Goal: Task Accomplishment & Management: Manage account settings

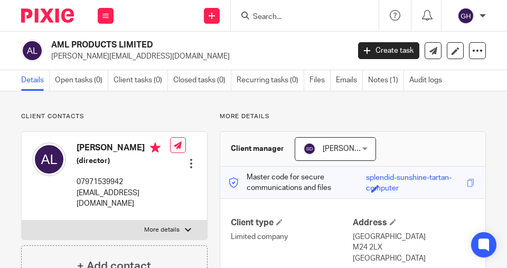
click at [258, 17] on input "Search" at bounding box center [299, 18] width 95 height 10
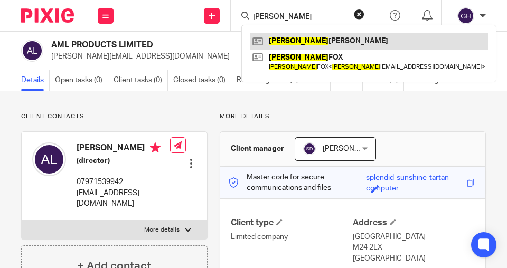
type input "blaine"
click at [298, 43] on link at bounding box center [369, 41] width 238 height 16
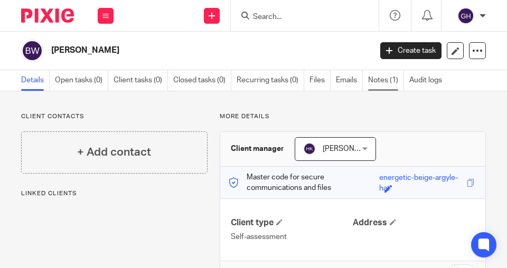
click at [381, 82] on link "Notes (1)" at bounding box center [386, 80] width 36 height 21
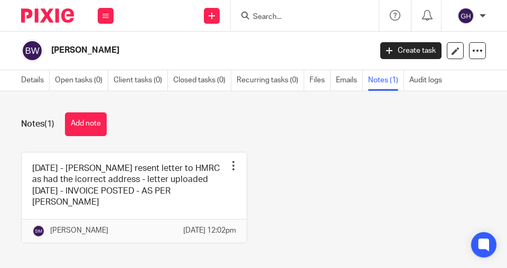
scroll to position [11, 0]
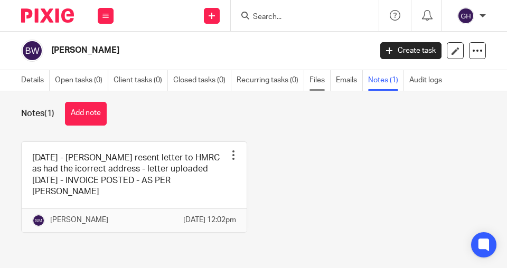
click at [321, 81] on link "Files" at bounding box center [319, 80] width 21 height 21
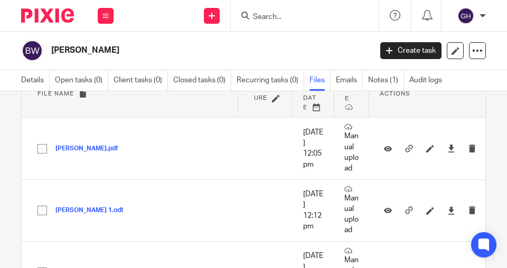
scroll to position [60, 0]
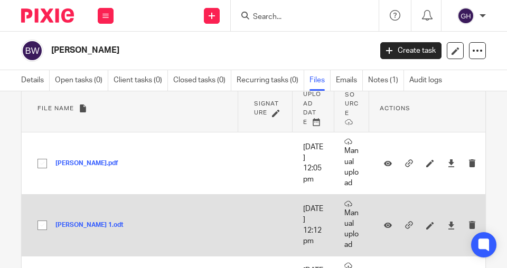
click at [68, 227] on button "[PERSON_NAME] 1.odt" at bounding box center [93, 225] width 76 height 7
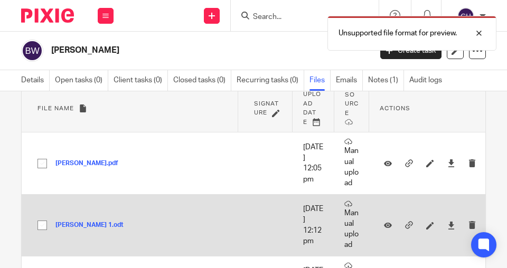
click at [83, 229] on button "blaine wilson 1.odt" at bounding box center [93, 225] width 76 height 7
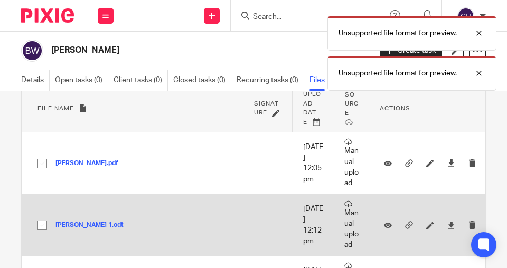
click at [102, 228] on button "blaine wilson 1.odt" at bounding box center [93, 225] width 76 height 7
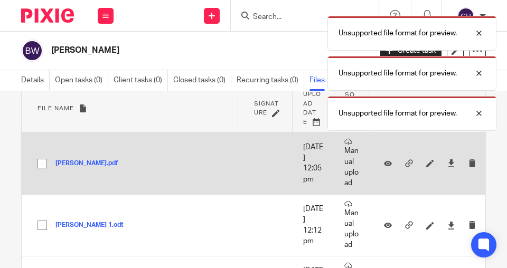
click at [77, 166] on button "blaine.pdf" at bounding box center [90, 163] width 71 height 7
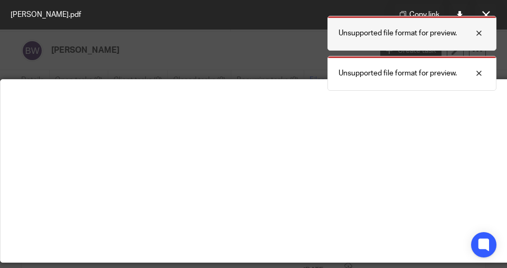
click at [478, 33] on div at bounding box center [471, 33] width 29 height 13
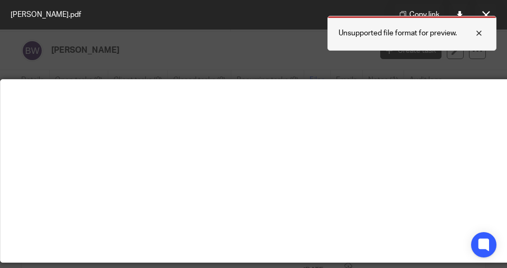
click at [478, 32] on div at bounding box center [471, 33] width 29 height 13
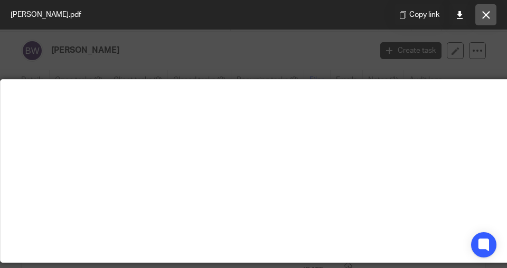
click at [484, 16] on icon at bounding box center [486, 15] width 8 height 8
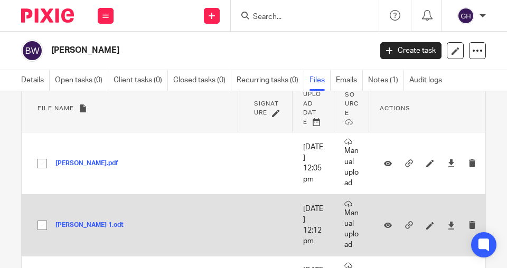
scroll to position [0, 0]
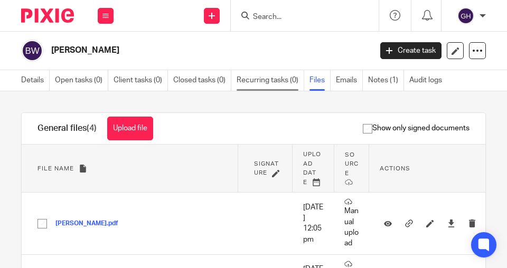
click at [272, 79] on link "Recurring tasks (0)" at bounding box center [270, 80] width 68 height 21
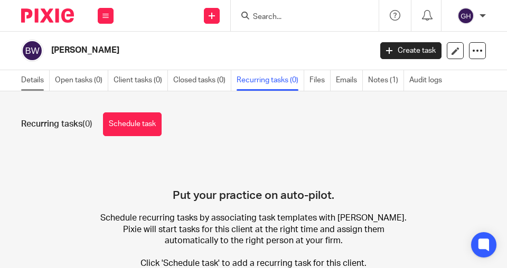
click at [39, 83] on link "Details" at bounding box center [35, 80] width 29 height 21
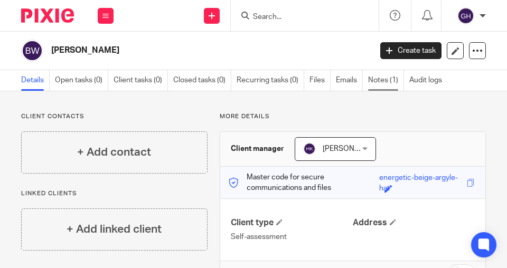
click at [387, 77] on link "Notes (1)" at bounding box center [386, 80] width 36 height 21
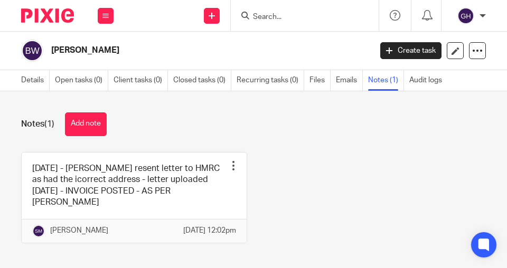
click at [386, 77] on link "Notes (1)" at bounding box center [386, 80] width 36 height 21
click at [315, 80] on link "Files" at bounding box center [319, 80] width 21 height 21
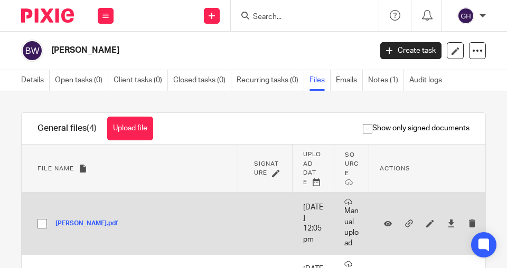
click at [68, 225] on button "[PERSON_NAME].pdf" at bounding box center [90, 223] width 71 height 7
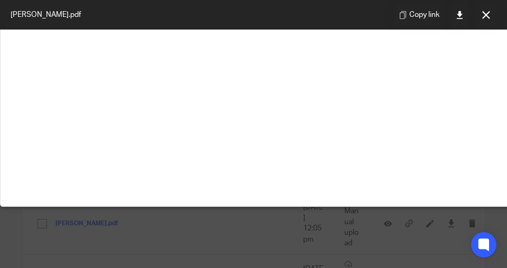
scroll to position [60, 0]
